Goal: Transaction & Acquisition: Purchase product/service

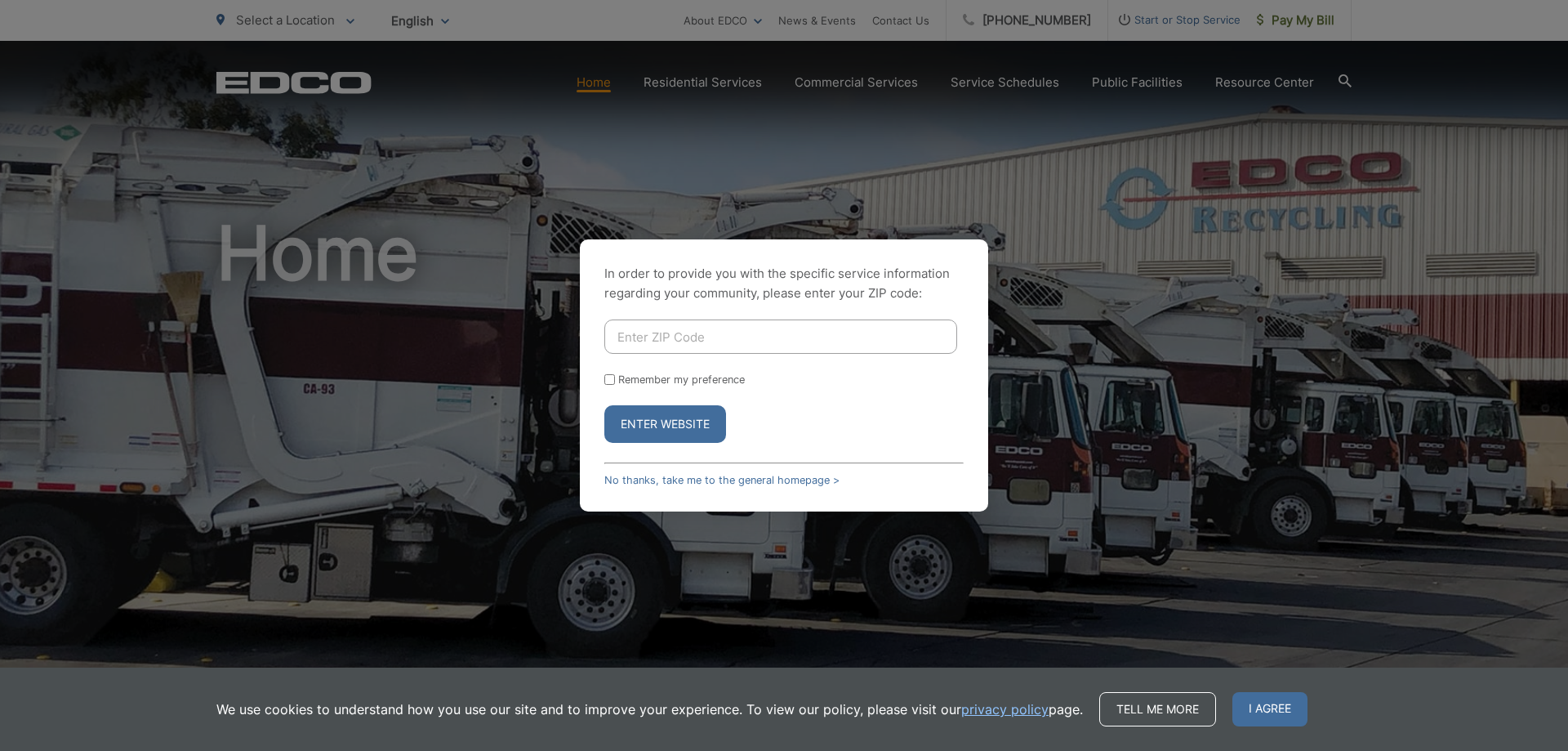
click at [763, 342] on input "Enter ZIP Code" at bounding box center [780, 336] width 353 height 34
type input "92081"
click at [611, 379] on input "Remember my preference" at bounding box center [609, 379] width 10 height 10
checkbox input "true"
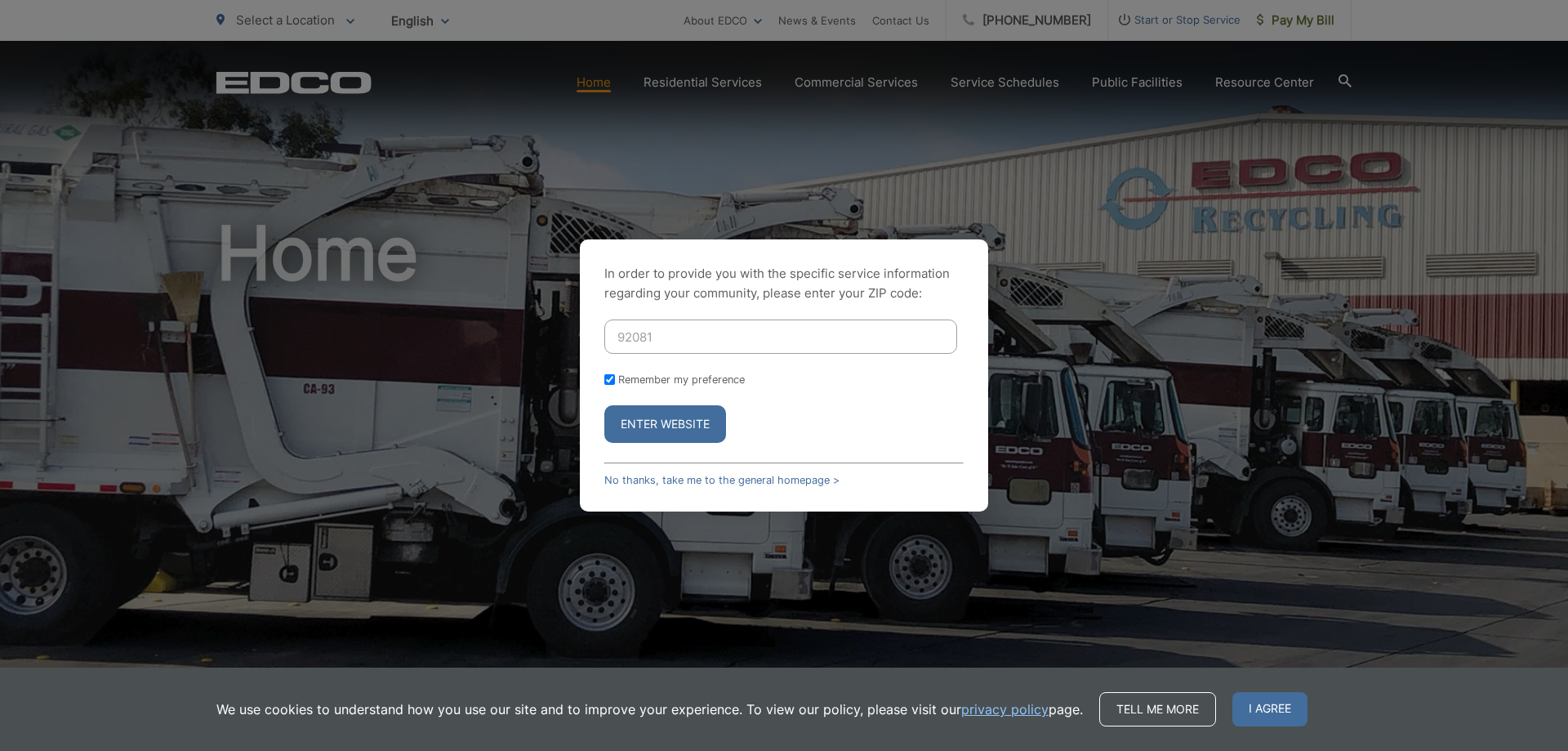
click at [664, 416] on button "Enter Website" at bounding box center [665, 424] width 122 height 38
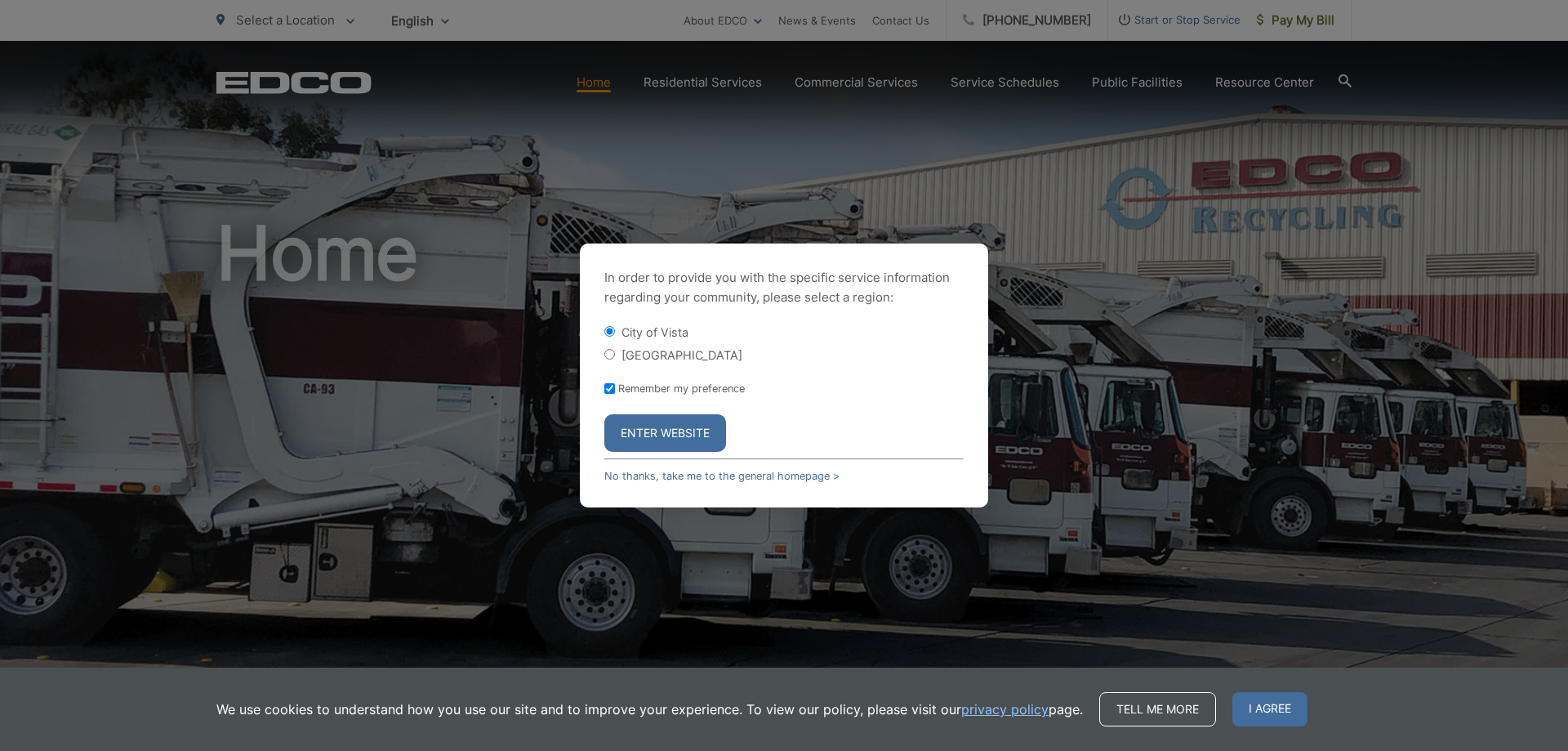
click at [673, 438] on button "Enter Website" at bounding box center [665, 433] width 122 height 38
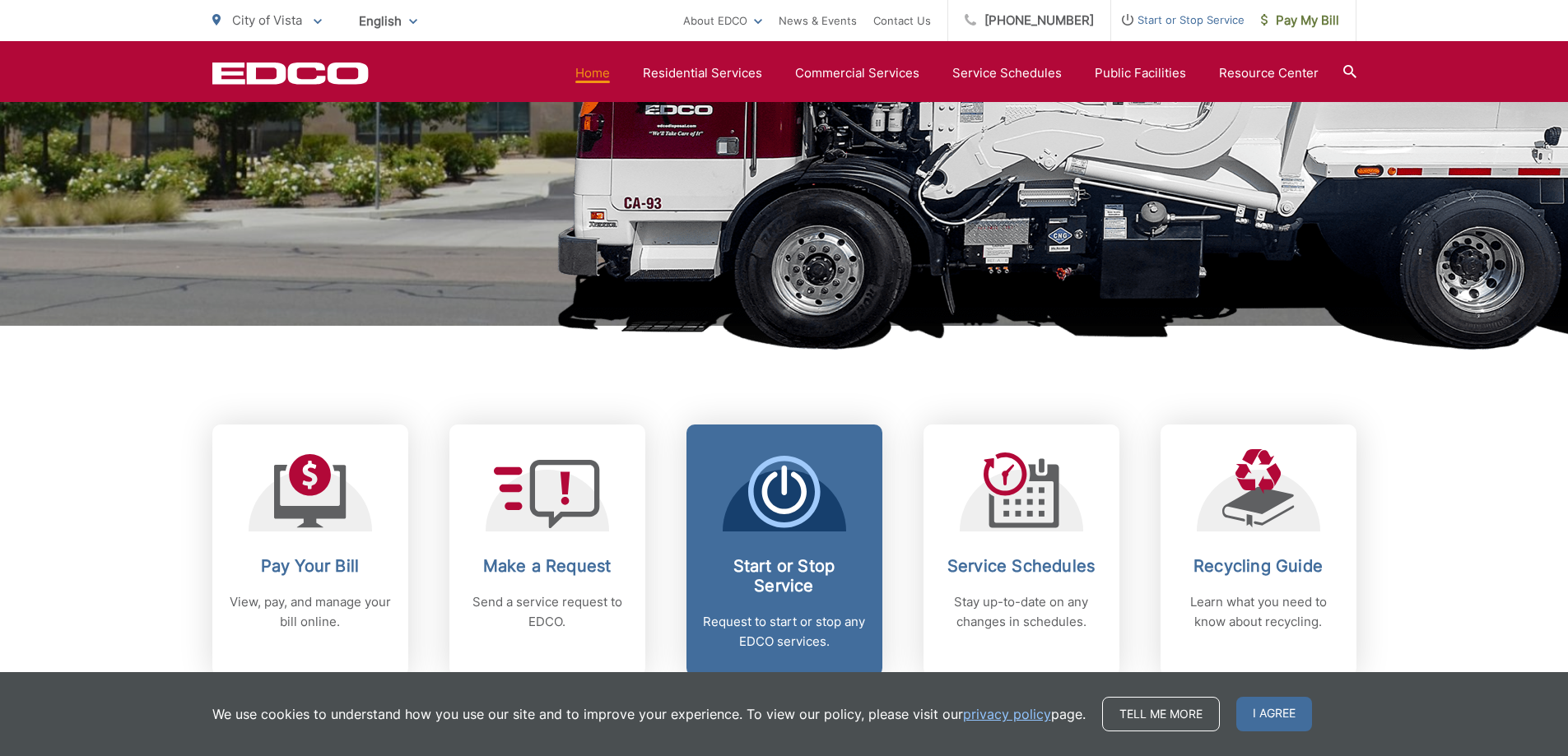
scroll to position [493, 0]
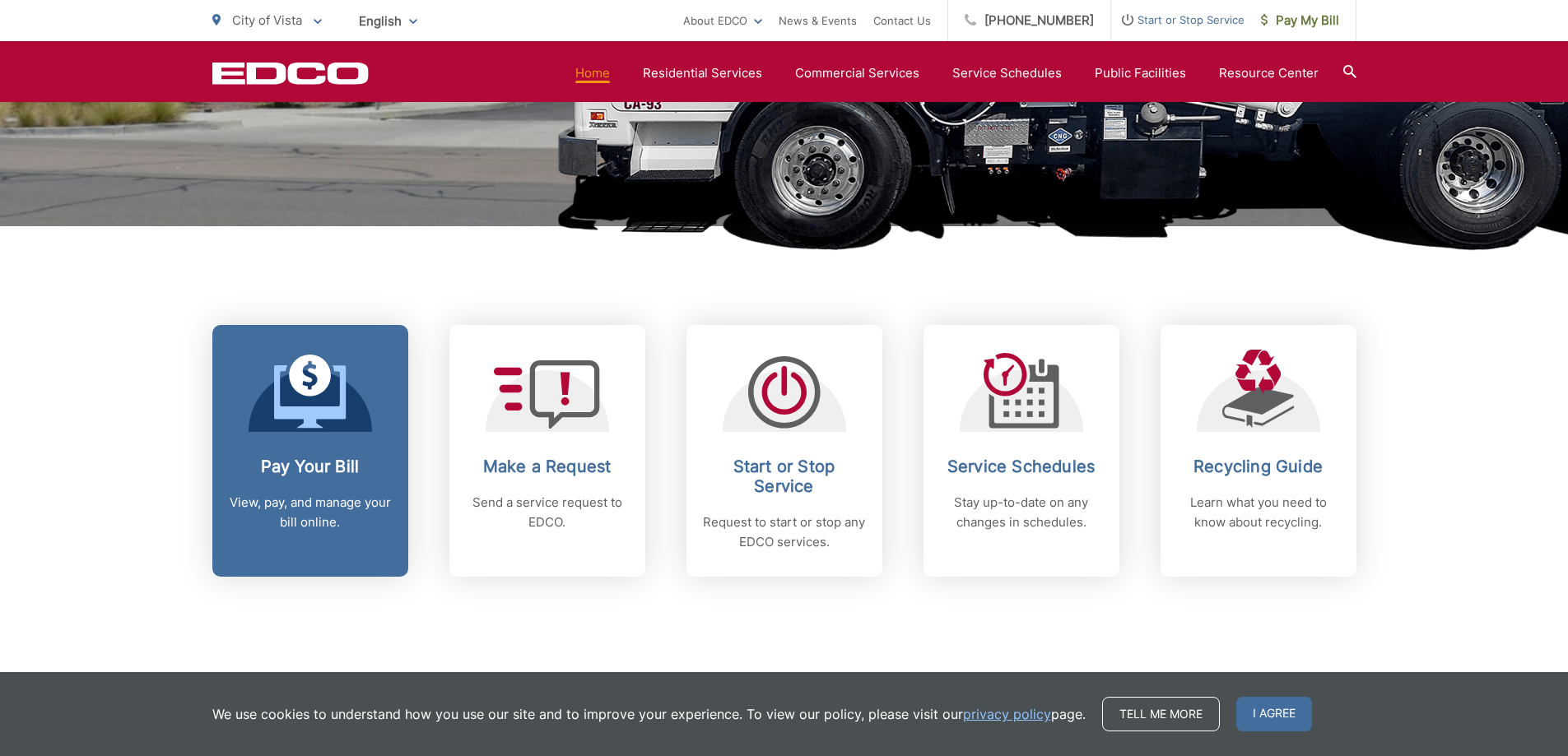
click at [324, 383] on icon at bounding box center [309, 375] width 42 height 42
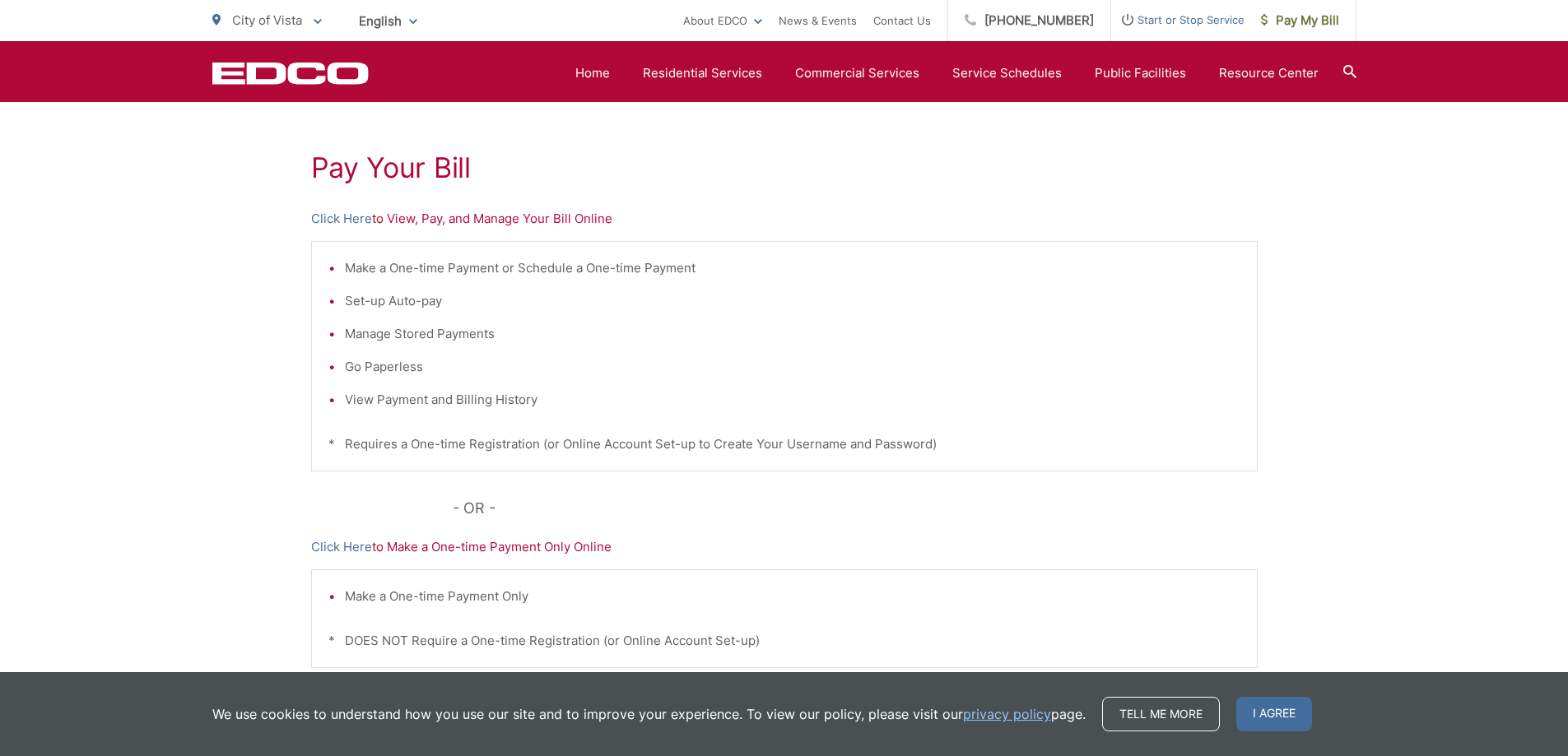
scroll to position [247, 0]
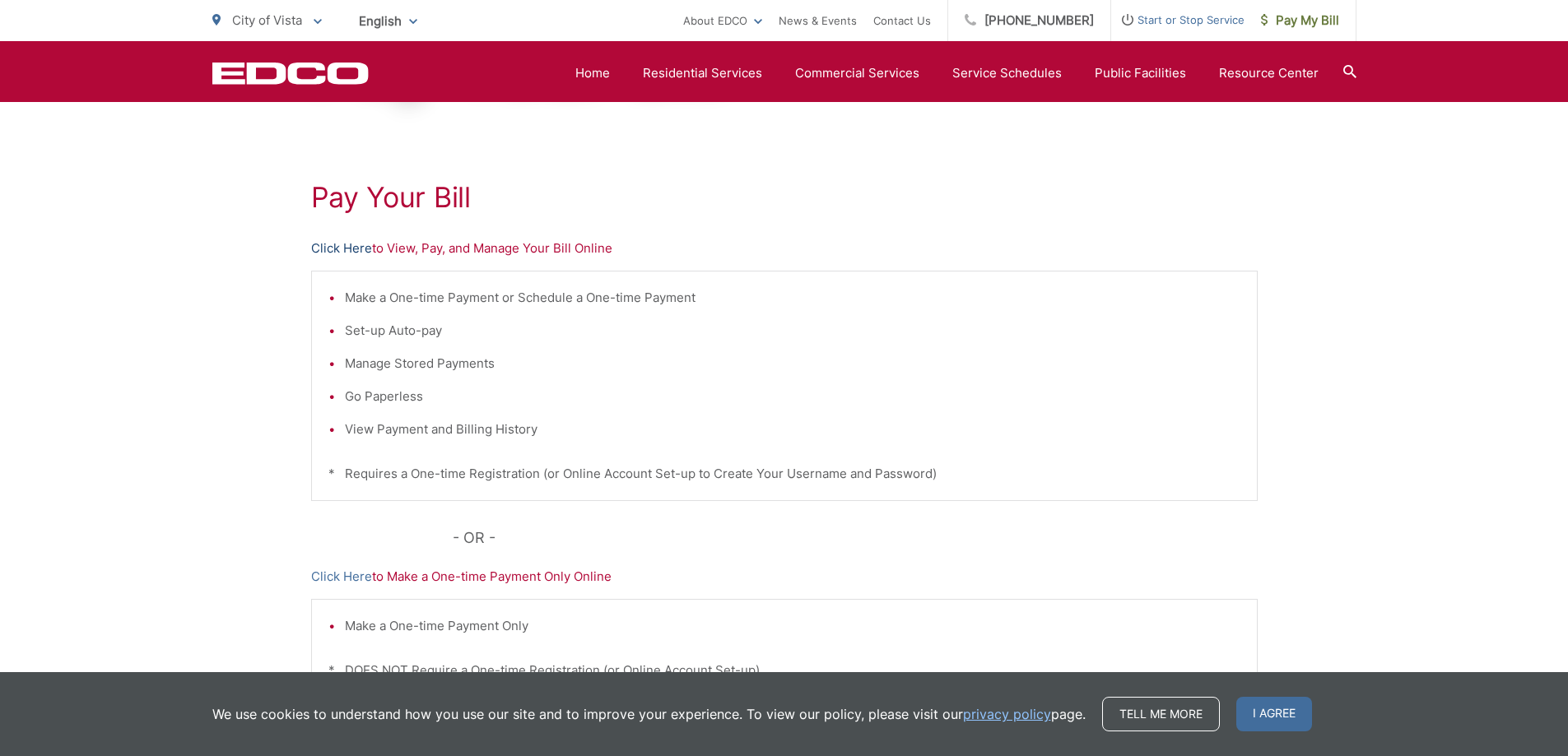
click at [336, 249] on link "Click Here" at bounding box center [341, 248] width 61 height 20
